Goal: Check status: Check status

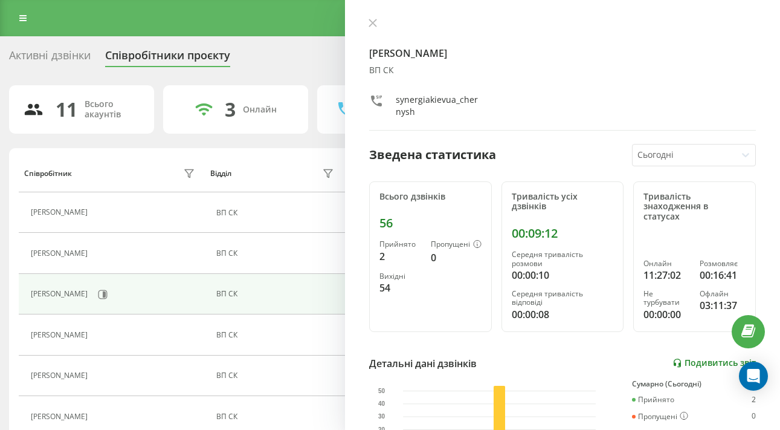
click at [698, 358] on link "Подивитись звіт" at bounding box center [713, 363] width 83 height 10
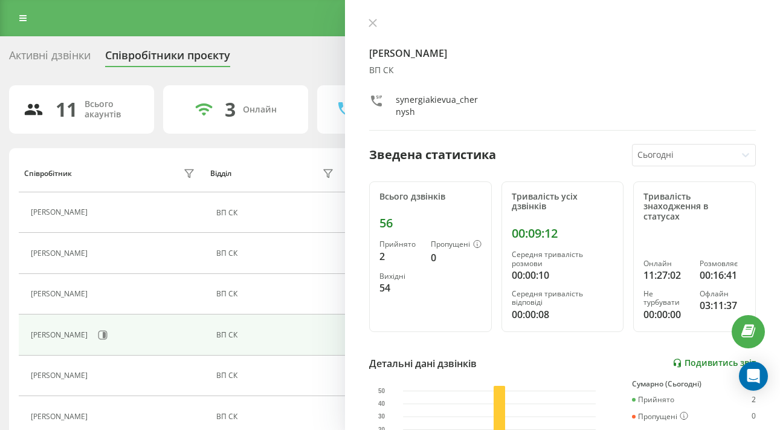
click at [705, 358] on link "Подивитись звіт" at bounding box center [713, 363] width 83 height 10
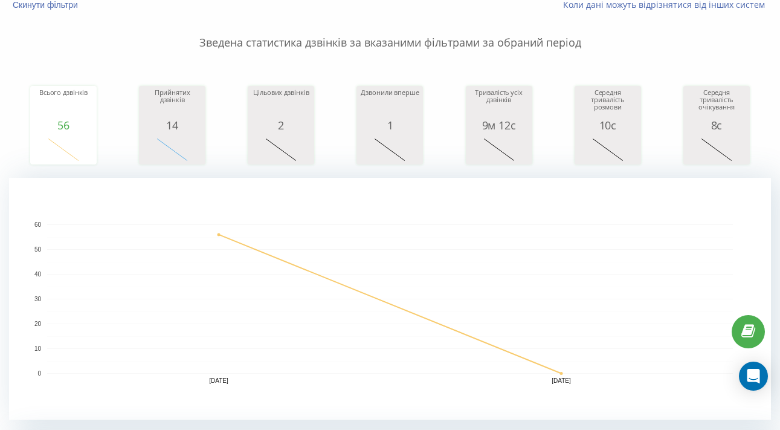
scroll to position [83, 0]
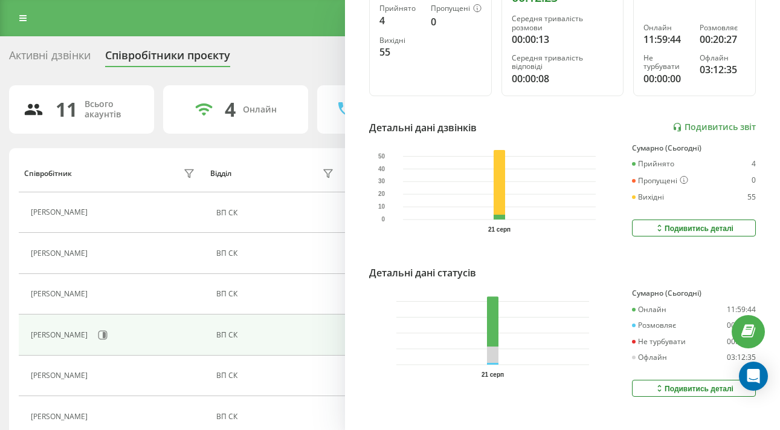
scroll to position [235, 0]
click at [714, 123] on link "Подивитись звіт" at bounding box center [713, 128] width 83 height 10
click at [702, 123] on link "Подивитись звіт" at bounding box center [713, 128] width 83 height 10
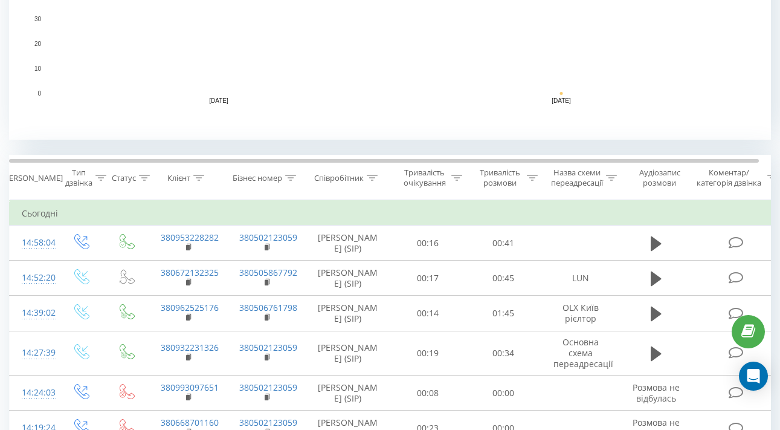
scroll to position [433, 0]
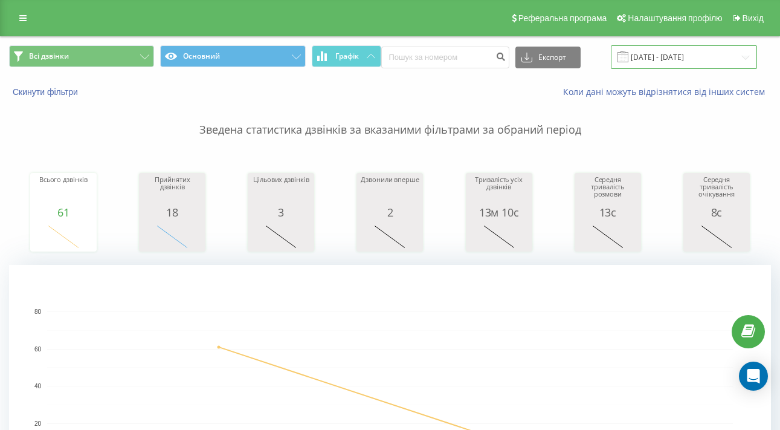
click at [689, 69] on input "[DATE] - [DATE]" at bounding box center [684, 57] width 146 height 24
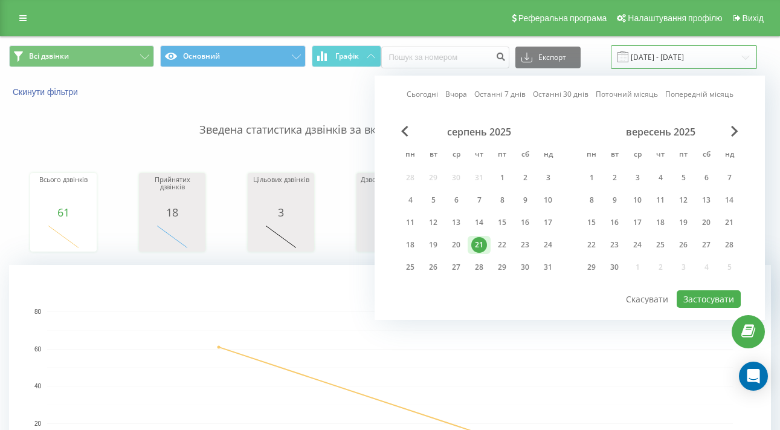
click at [689, 69] on input "[DATE] - [DATE]" at bounding box center [684, 57] width 146 height 24
click at [460, 230] on div "13" at bounding box center [456, 222] width 16 height 16
click at [464, 254] on div "20" at bounding box center [456, 245] width 23 height 18
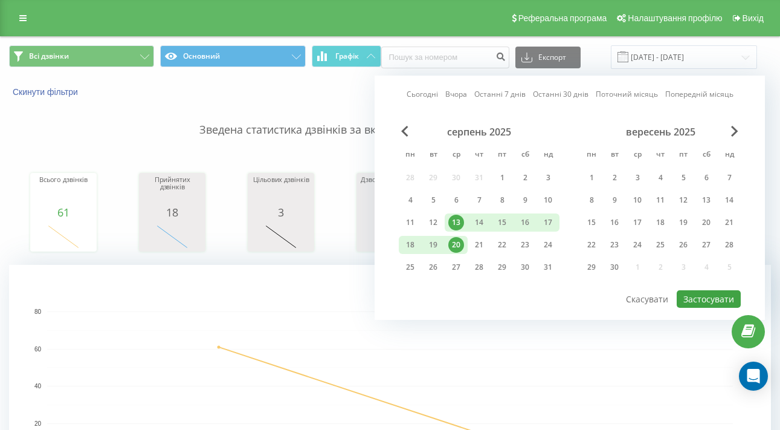
click at [724, 301] on button "Застосувати" at bounding box center [709, 299] width 64 height 18
type input "[DATE] - [DATE]"
